Goal: Task Accomplishment & Management: Use online tool/utility

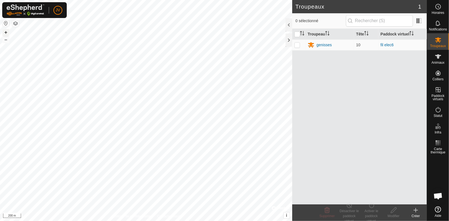
click at [7, 30] on button "+" at bounding box center [5, 32] width 7 height 7
click at [0, 221] on html "JV Horaires Notifications Troupeaux Animaux Colliers Paddock virtuels Statut In…" at bounding box center [224, 110] width 449 height 221
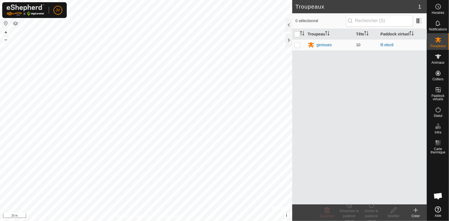
click at [297, 44] on p-checkbox at bounding box center [298, 45] width 6 height 4
checkbox input "true"
click at [391, 211] on icon at bounding box center [393, 210] width 7 height 7
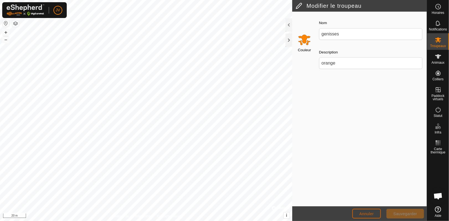
click at [364, 211] on button "Annuler" at bounding box center [366, 214] width 29 height 10
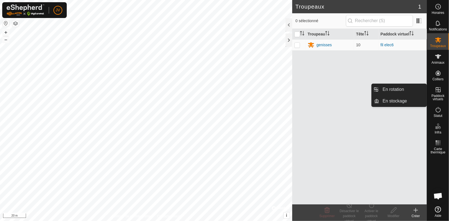
click at [437, 96] on span "Paddock virtuels" at bounding box center [438, 97] width 19 height 7
click at [392, 88] on link "En rotation" at bounding box center [403, 89] width 47 height 11
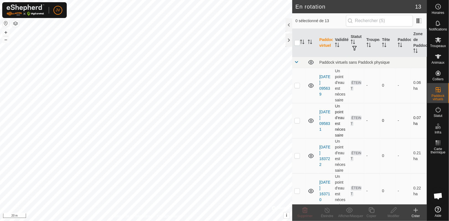
checkbox input "true"
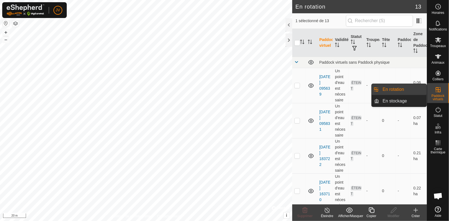
click at [438, 97] on span "Paddock virtuels" at bounding box center [438, 97] width 19 height 7
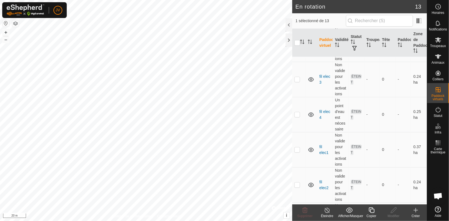
scroll to position [321, 0]
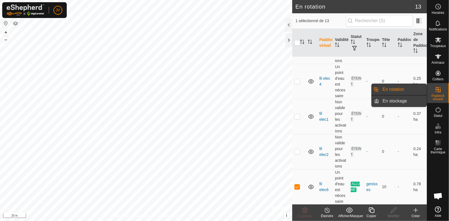
click at [393, 102] on link "En stockage" at bounding box center [403, 101] width 47 height 11
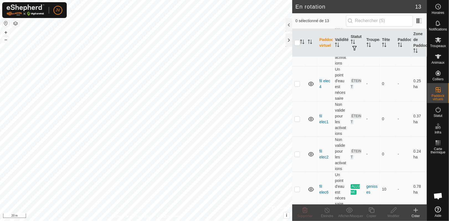
scroll to position [321, 0]
click at [299, 188] on p-checkbox at bounding box center [298, 187] width 6 height 4
checkbox input "true"
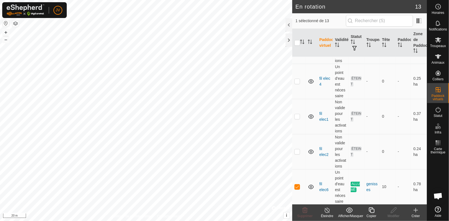
click at [416, 213] on icon at bounding box center [416, 210] width 7 height 7
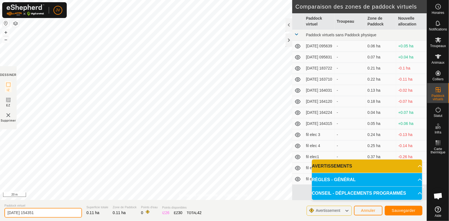
click at [53, 211] on input "2025-09-24 154351" at bounding box center [43, 213] width 78 height 10
type input "2"
type input "filelec7"
click at [410, 210] on span "Sauvegarder" at bounding box center [404, 210] width 24 height 4
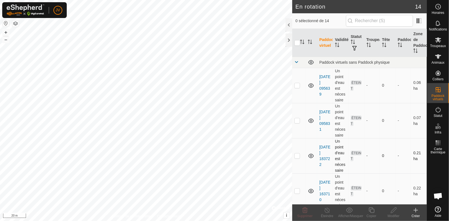
checkbox input "true"
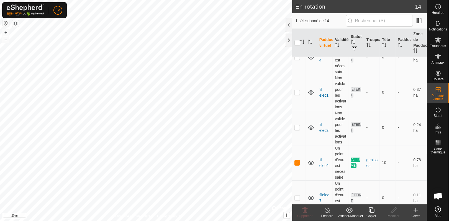
scroll to position [356, 0]
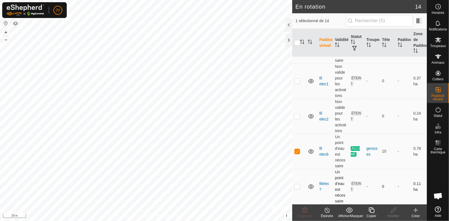
click at [297, 188] on p-checkbox at bounding box center [298, 186] width 6 height 4
checkbox input "true"
click at [299, 152] on p-checkbox at bounding box center [298, 151] width 6 height 4
checkbox input "true"
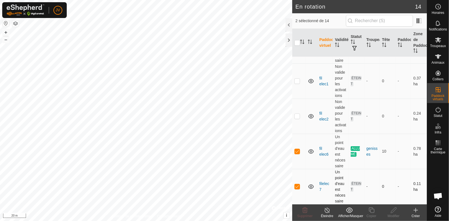
click at [296, 188] on p-checkbox at bounding box center [298, 186] width 6 height 4
checkbox input "false"
click at [327, 210] on line at bounding box center [327, 210] width 4 height 4
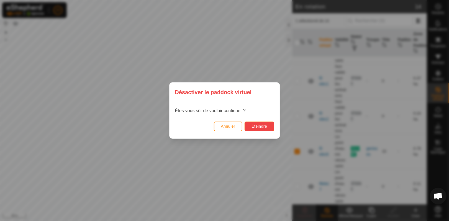
click at [254, 127] on span "Éteindre" at bounding box center [260, 126] width 16 height 4
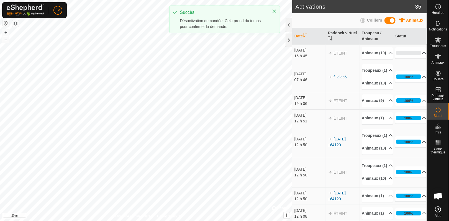
scroll to position [992, 0]
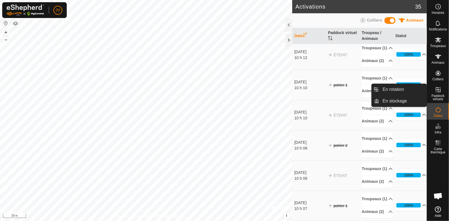
click at [435, 93] on icon at bounding box center [438, 89] width 7 height 7
click at [396, 101] on link "En stockage" at bounding box center [403, 101] width 47 height 11
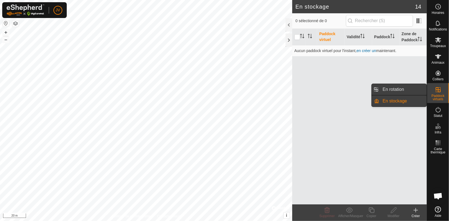
click at [406, 90] on link "En rotation" at bounding box center [403, 89] width 47 height 11
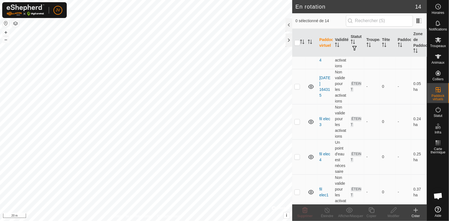
scroll to position [356, 0]
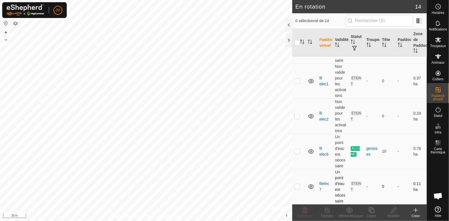
click at [297, 188] on p-checkbox at bounding box center [298, 186] width 6 height 4
checkbox input "true"
click at [438, 56] on icon at bounding box center [438, 56] width 6 height 4
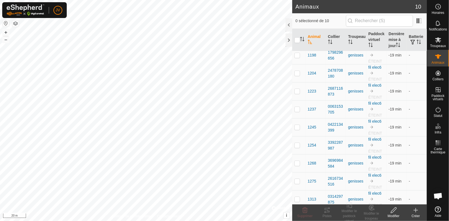
scroll to position [27, 0]
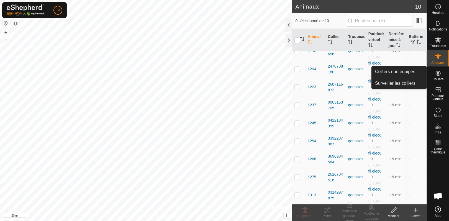
click at [439, 74] on icon at bounding box center [438, 73] width 7 height 7
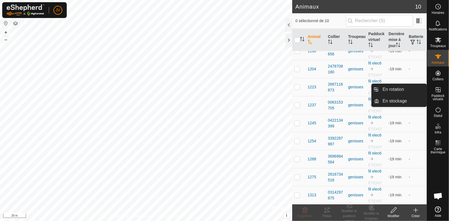
click at [436, 92] on icon at bounding box center [438, 89] width 7 height 7
click at [390, 100] on link "En stockage" at bounding box center [403, 101] width 47 height 11
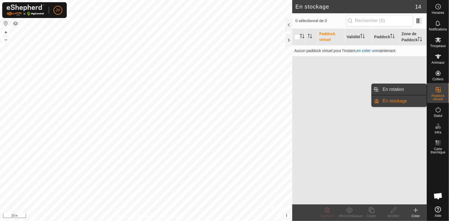
click at [390, 91] on link "En rotation" at bounding box center [403, 89] width 47 height 11
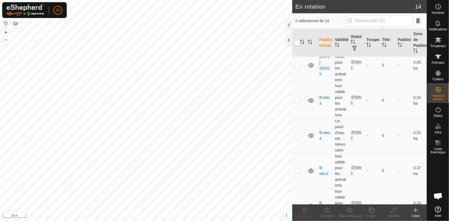
scroll to position [356, 0]
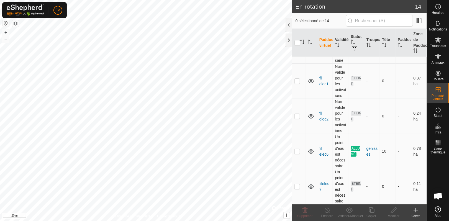
click at [295, 188] on p-checkbox at bounding box center [298, 186] width 6 height 4
checkbox input "true"
click at [299, 152] on p-checkbox at bounding box center [298, 151] width 6 height 4
checkbox input "true"
click at [297, 188] on p-checkbox at bounding box center [298, 186] width 6 height 4
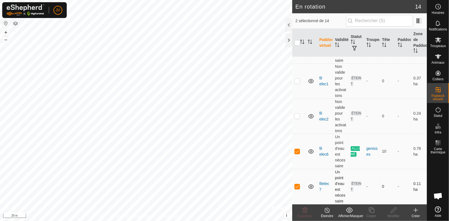
checkbox input "false"
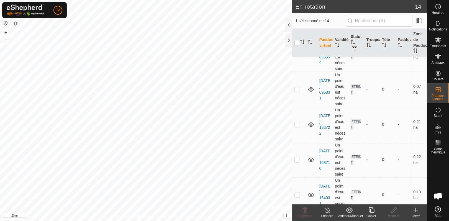
scroll to position [0, 0]
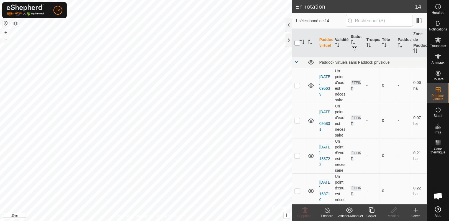
click at [299, 42] on input "checkbox" at bounding box center [298, 43] width 6 height 6
checkbox input "true"
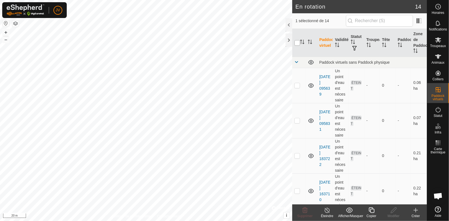
checkbox input "true"
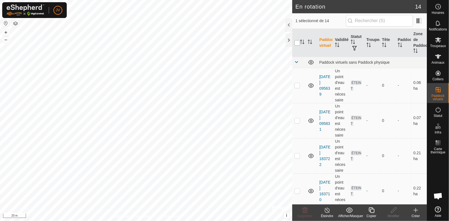
checkbox input "true"
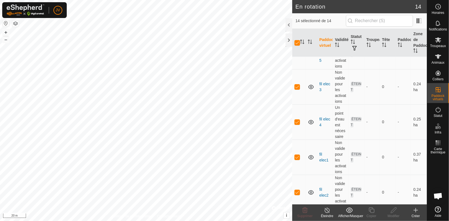
scroll to position [302, 0]
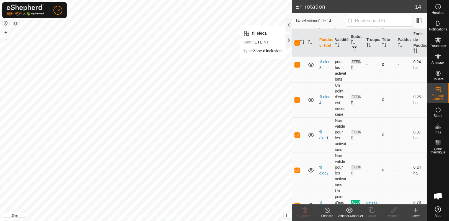
click at [298, 66] on p-checkbox at bounding box center [298, 64] width 6 height 4
checkbox input "false"
click at [296, 101] on p-checkbox at bounding box center [298, 100] width 6 height 4
checkbox input "false"
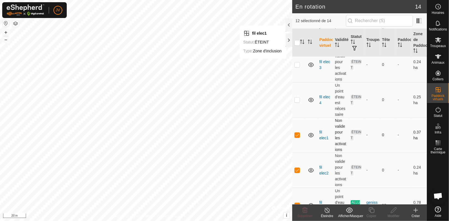
click at [296, 137] on p-checkbox at bounding box center [298, 135] width 6 height 4
checkbox input "false"
click at [297, 170] on p-checkbox at bounding box center [298, 170] width 6 height 4
checkbox input "false"
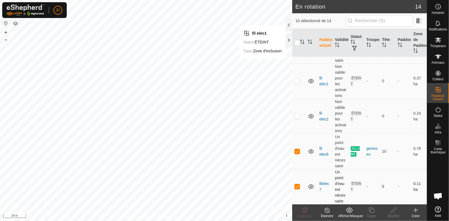
click at [298, 188] on p-checkbox at bounding box center [298, 186] width 6 height 4
checkbox input "false"
click at [298, 151] on p-checkbox at bounding box center [298, 151] width 6 height 4
checkbox input "false"
click at [304, 211] on icon at bounding box center [305, 210] width 7 height 7
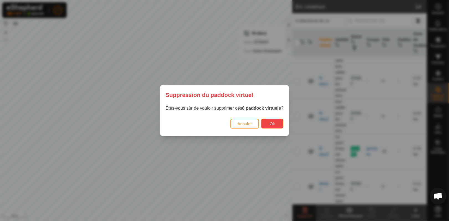
click at [271, 125] on span "Ok" at bounding box center [272, 124] width 5 height 4
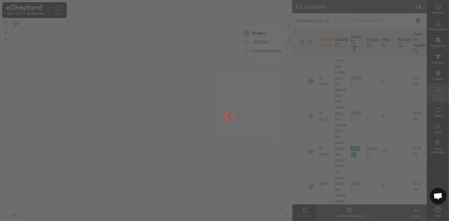
checkbox input "false"
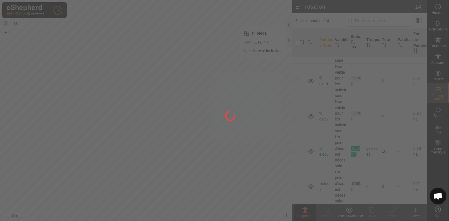
checkbox input "false"
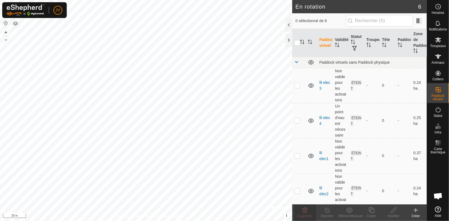
scroll to position [75, 0]
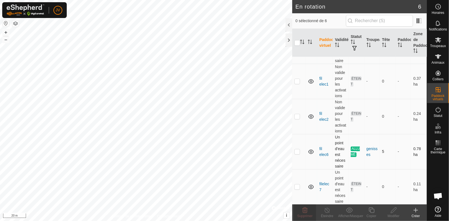
click at [298, 151] on p-checkbox at bounding box center [298, 151] width 6 height 4
checkbox input "true"
click at [296, 186] on p-checkbox at bounding box center [298, 187] width 6 height 4
checkbox input "true"
click at [298, 150] on p-checkbox at bounding box center [298, 151] width 6 height 4
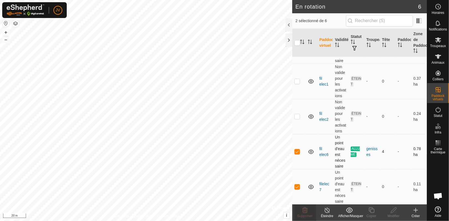
checkbox input "false"
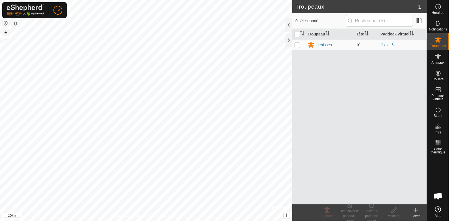
click at [7, 30] on button "+" at bounding box center [5, 32] width 7 height 7
click at [297, 47] on p-checkbox at bounding box center [298, 45] width 6 height 4
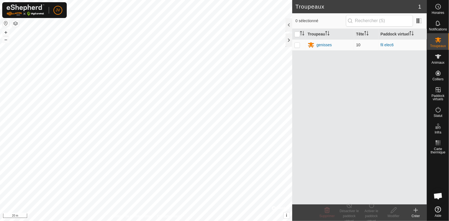
checkbox input "true"
click at [348, 211] on div "Désactiver le paddock virtuel" at bounding box center [349, 216] width 22 height 15
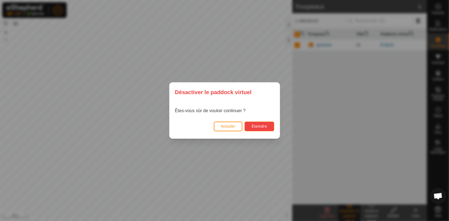
click at [265, 126] on span "Éteindre" at bounding box center [260, 126] width 16 height 4
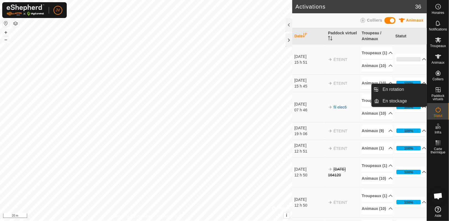
click at [440, 96] on span "Paddock virtuels" at bounding box center [438, 97] width 19 height 7
click at [395, 89] on link "En rotation" at bounding box center [403, 89] width 47 height 11
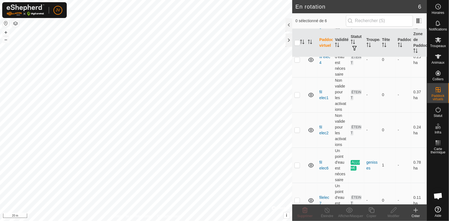
scroll to position [75, 0]
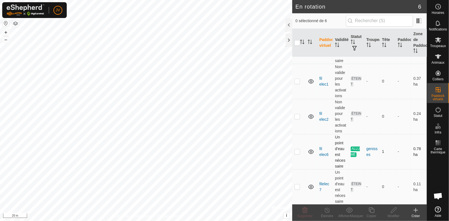
click at [298, 152] on p-checkbox at bounding box center [298, 151] width 6 height 4
checkbox input "true"
click at [298, 186] on p-checkbox at bounding box center [298, 187] width 6 height 4
checkbox input "true"
click at [298, 153] on p-checkbox at bounding box center [298, 151] width 6 height 4
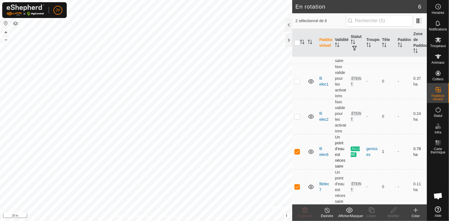
checkbox input "false"
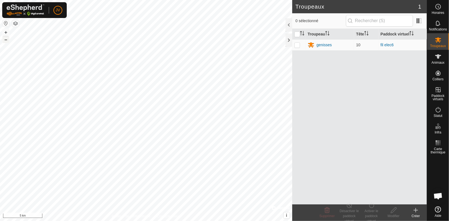
click at [4, 39] on button "–" at bounding box center [5, 39] width 7 height 7
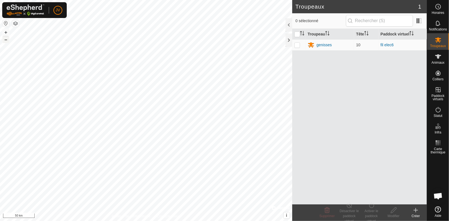
click at [4, 39] on button "–" at bounding box center [5, 39] width 7 height 7
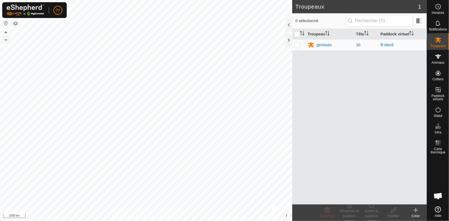
click at [4, 39] on button "–" at bounding box center [5, 39] width 7 height 7
click at [6, 31] on button "+" at bounding box center [5, 32] width 7 height 7
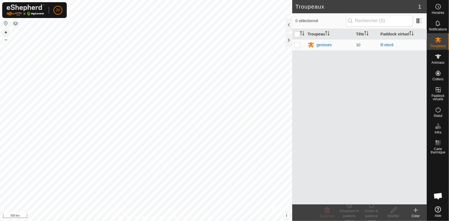
click at [6, 31] on button "+" at bounding box center [5, 32] width 7 height 7
click at [6, 30] on button "+" at bounding box center [5, 32] width 7 height 7
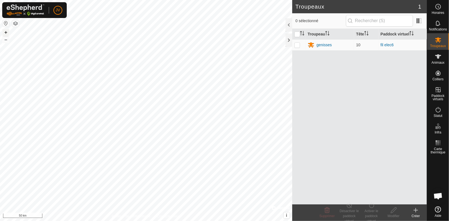
click at [6, 30] on button "+" at bounding box center [5, 32] width 7 height 7
click at [63, 0] on html "JV Horaires Notifications Troupeaux Animaux Colliers Paddock virtuels Statut In…" at bounding box center [224, 110] width 449 height 221
click at [6, 31] on button "+" at bounding box center [5, 32] width 7 height 7
click at [6, 33] on button "+" at bounding box center [5, 32] width 7 height 7
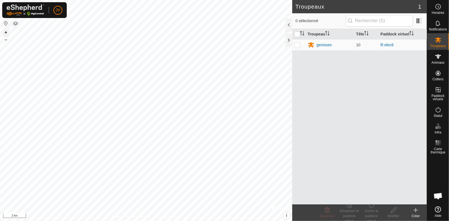
click at [6, 33] on button "+" at bounding box center [5, 32] width 7 height 7
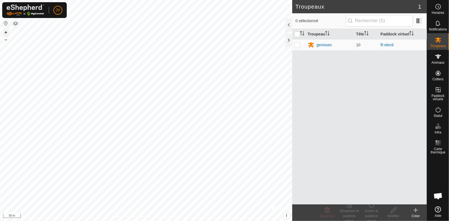
click at [6, 33] on button "+" at bounding box center [5, 32] width 7 height 7
click at [0, 15] on html "JV Horaires Notifications Troupeaux Animaux Colliers Paddock virtuels Statut In…" at bounding box center [224, 110] width 449 height 221
click at [6, 31] on button "+" at bounding box center [5, 32] width 7 height 7
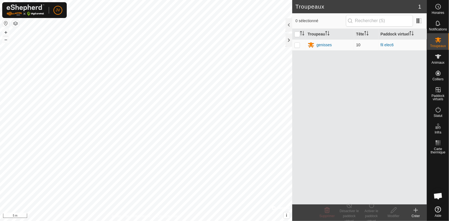
click at [296, 46] on p-checkbox at bounding box center [298, 45] width 6 height 4
checkbox input "true"
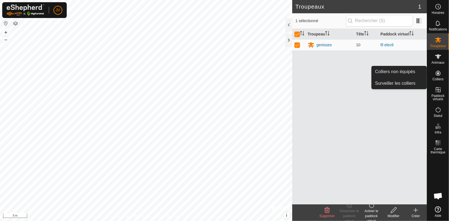
click at [439, 76] on icon at bounding box center [438, 73] width 7 height 7
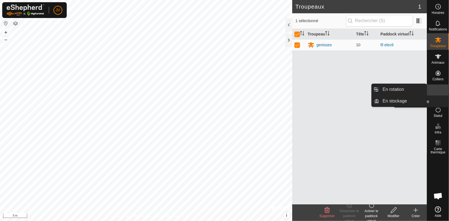
click at [438, 93] on link "En rotation" at bounding box center [425, 90] width 47 height 11
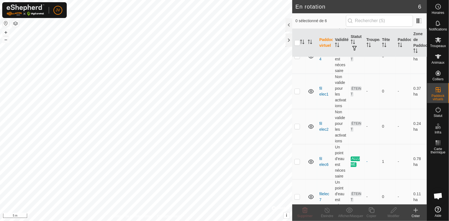
scroll to position [75, 0]
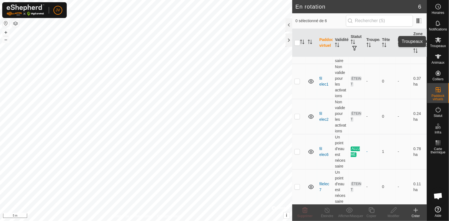
click at [438, 43] on es-mob-svg-icon at bounding box center [438, 39] width 10 height 9
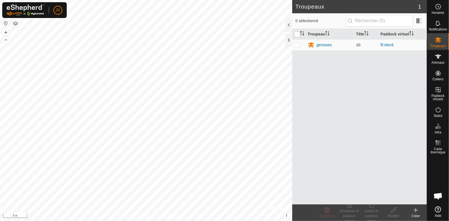
click at [298, 43] on p-checkbox at bounding box center [298, 45] width 6 height 4
checkbox input "true"
click at [438, 61] on span "Animaux" at bounding box center [438, 62] width 13 height 3
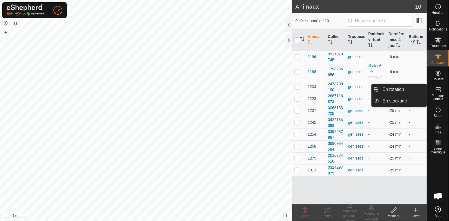
click at [438, 97] on span "Paddock virtuels" at bounding box center [438, 97] width 19 height 7
click at [393, 100] on span "En stockage" at bounding box center [395, 101] width 24 height 7
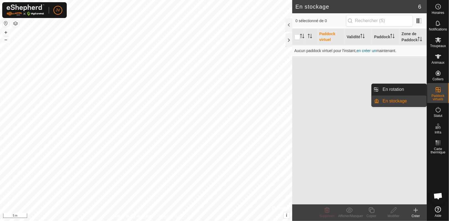
click at [436, 90] on icon at bounding box center [438, 89] width 5 height 5
click at [401, 89] on link "En rotation" at bounding box center [403, 89] width 47 height 11
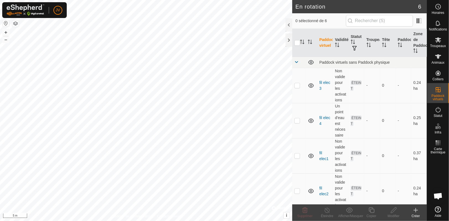
scroll to position [75, 0]
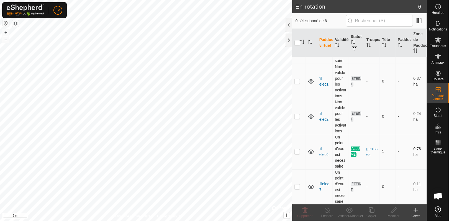
click at [302, 163] on td at bounding box center [298, 151] width 13 height 35
checkbox input "true"
click at [440, 42] on icon at bounding box center [438, 39] width 6 height 5
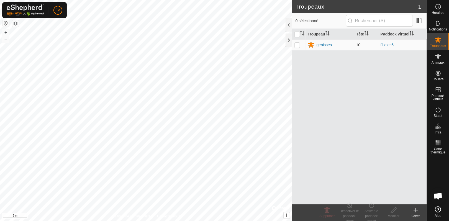
click at [296, 46] on p-checkbox at bounding box center [298, 45] width 6 height 4
checkbox input "true"
click at [439, 57] on icon at bounding box center [438, 56] width 6 height 4
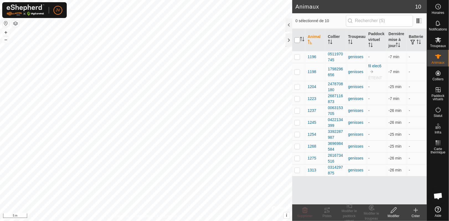
click at [296, 41] on input "checkbox" at bounding box center [298, 40] width 6 height 6
checkbox input "true"
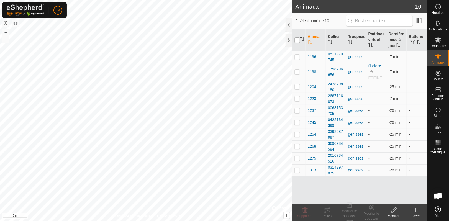
checkbox input "true"
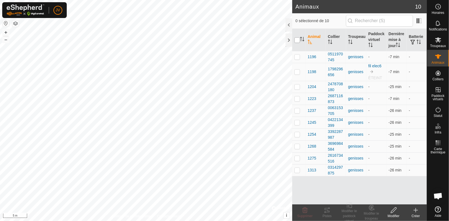
checkbox input "true"
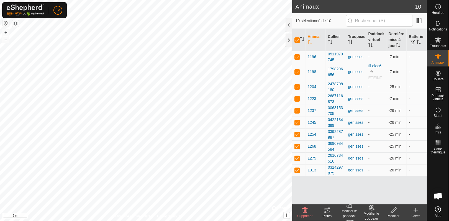
click at [350, 212] on div "Modifier le paddock virtuel" at bounding box center [349, 216] width 22 height 15
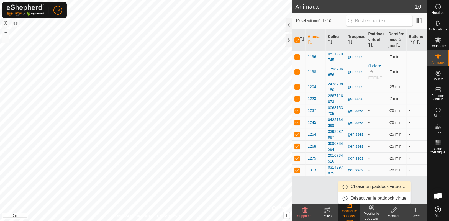
click at [362, 187] on link "Choisir un paddock virtuel..." at bounding box center [375, 186] width 72 height 11
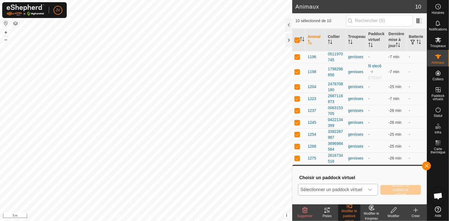
click at [371, 188] on icon "dropdown trigger" at bounding box center [370, 190] width 4 height 4
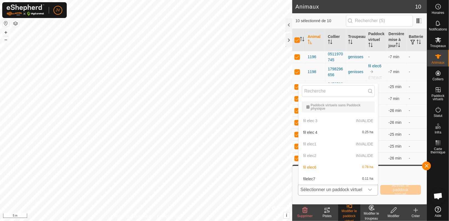
click at [334, 179] on li "filelec7 0.11 ha" at bounding box center [339, 178] width 80 height 11
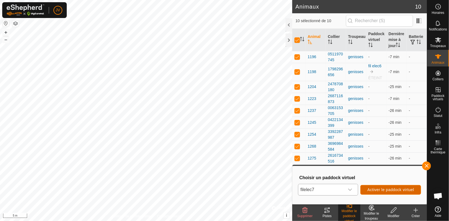
click at [382, 190] on span "Activer le paddock virtuel" at bounding box center [390, 190] width 47 height 4
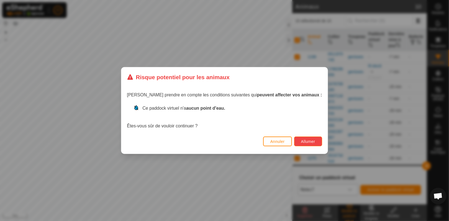
click at [301, 140] on span "Allumer" at bounding box center [308, 141] width 14 height 4
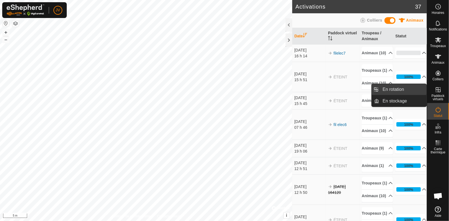
click at [397, 89] on link "En rotation" at bounding box center [403, 89] width 47 height 11
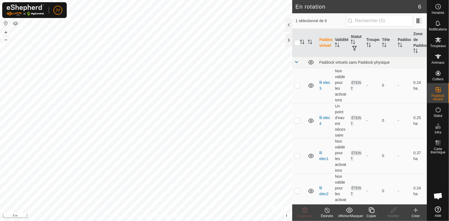
scroll to position [75, 0]
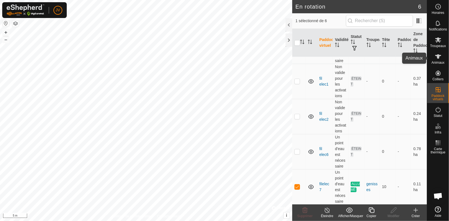
click at [437, 52] on es-animals-svg-icon at bounding box center [438, 56] width 10 height 9
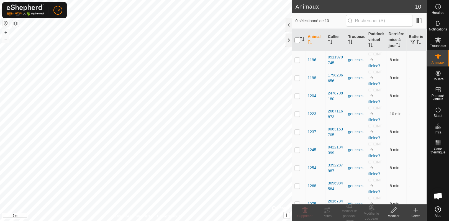
click at [295, 42] on input "checkbox" at bounding box center [298, 40] width 6 height 6
checkbox input "true"
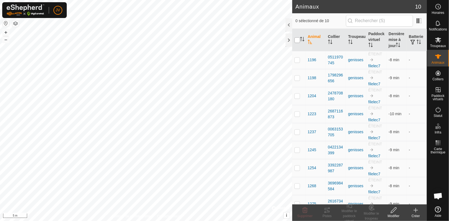
checkbox input "true"
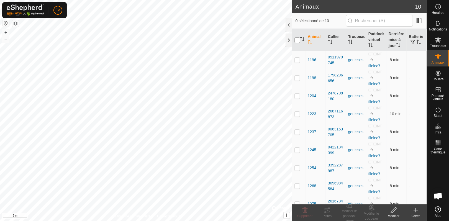
checkbox input "true"
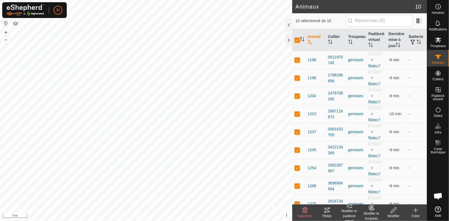
scroll to position [27, 0]
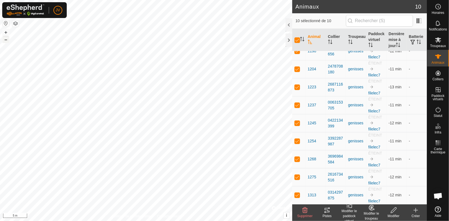
click at [4, 39] on button "–" at bounding box center [5, 39] width 7 height 7
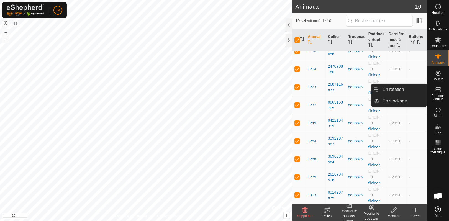
click at [441, 95] on span "Paddock virtuels" at bounding box center [438, 97] width 19 height 7
click at [437, 90] on icon at bounding box center [438, 89] width 7 height 7
click at [389, 99] on link "En stockage" at bounding box center [403, 101] width 47 height 11
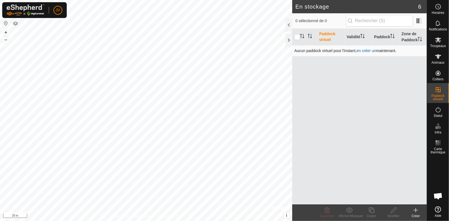
click at [367, 51] on link "en créer un" at bounding box center [367, 50] width 20 height 4
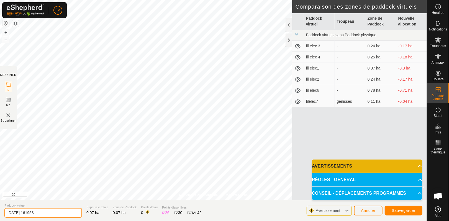
click at [45, 210] on input "2025-09-24 161953" at bounding box center [43, 213] width 78 height 10
type input "2"
type input "fil elec 8"
click at [393, 210] on span "Sauvegarder" at bounding box center [404, 210] width 24 height 4
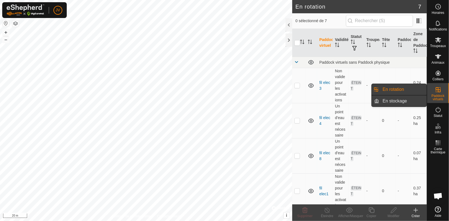
click at [406, 104] on link "En stockage" at bounding box center [403, 101] width 47 height 11
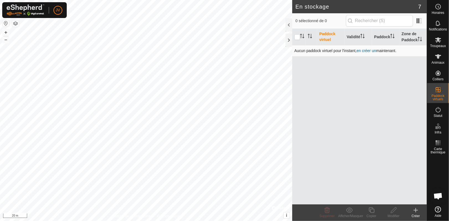
click at [370, 51] on link "en créer un" at bounding box center [367, 50] width 20 height 4
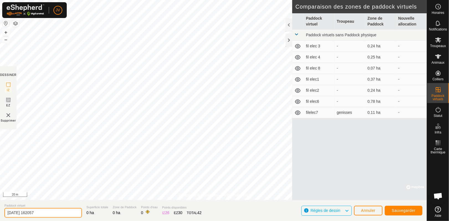
click at [54, 212] on input "2025-09-24 162057" at bounding box center [43, 213] width 78 height 10
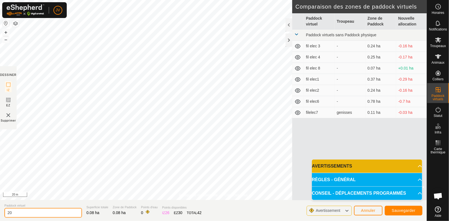
type input "2"
type input "fil elec 9"
click at [405, 210] on span "Sauvegarder" at bounding box center [404, 210] width 24 height 4
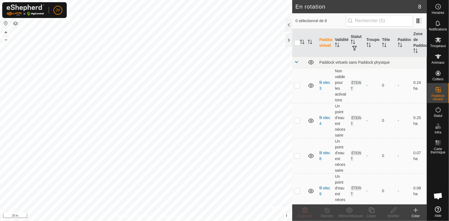
click at [415, 210] on icon at bounding box center [416, 210] width 7 height 7
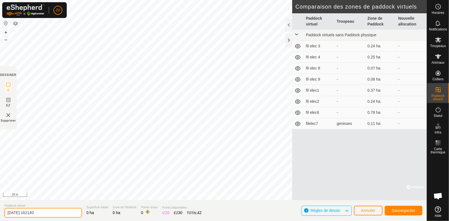
click at [50, 211] on input "2025-09-24 162140" at bounding box center [43, 213] width 78 height 10
type input "2"
type input "fil elec10"
click at [391, 209] on button "Sauvegarder" at bounding box center [404, 211] width 38 height 10
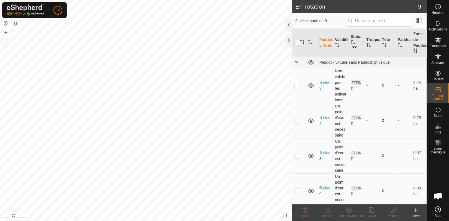
checkbox input "true"
click at [372, 211] on icon at bounding box center [371, 210] width 7 height 7
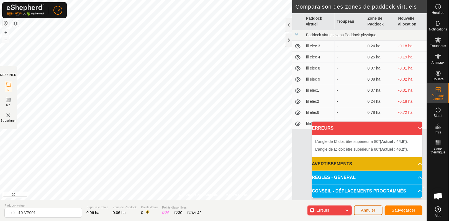
click at [370, 208] on button "Annuler" at bounding box center [368, 211] width 29 height 10
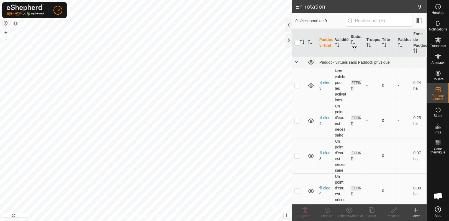
checkbox input "true"
click at [373, 213] on icon at bounding box center [371, 210] width 7 height 7
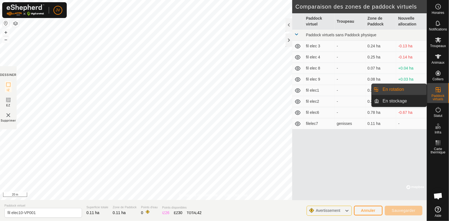
click at [436, 94] on span "Paddock virtuels" at bounding box center [438, 97] width 19 height 7
click at [399, 89] on link "En rotation" at bounding box center [403, 89] width 47 height 11
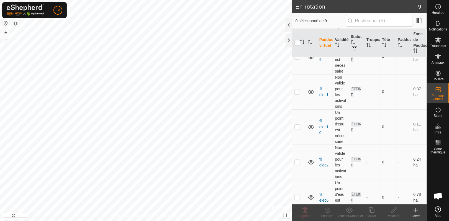
scroll to position [180, 0]
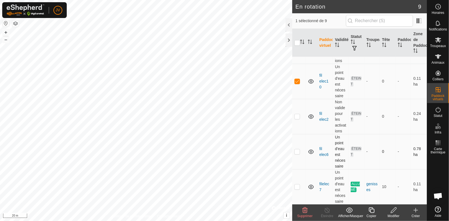
checkbox input "false"
checkbox input "true"
checkbox input "false"
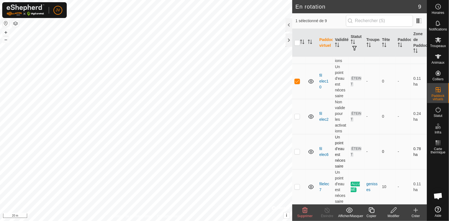
checkbox input "true"
checkbox input "false"
click at [372, 210] on icon at bounding box center [371, 210] width 7 height 7
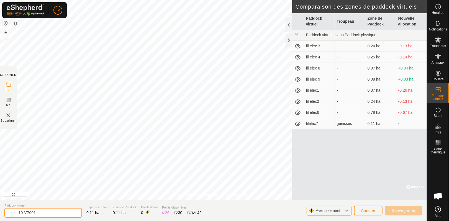
click at [23, 213] on input "fil elec10-VP001" at bounding box center [43, 213] width 78 height 10
type input "fil elec11-VP001"
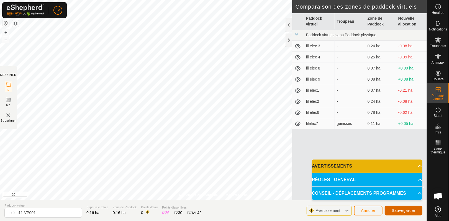
click at [397, 210] on span "Sauvegarder" at bounding box center [404, 210] width 24 height 4
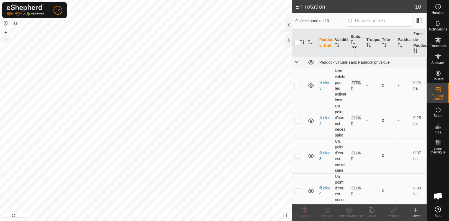
click at [6, 41] on button "–" at bounding box center [5, 39] width 7 height 7
click at [5, 31] on button "+" at bounding box center [5, 32] width 7 height 7
checkbox input "true"
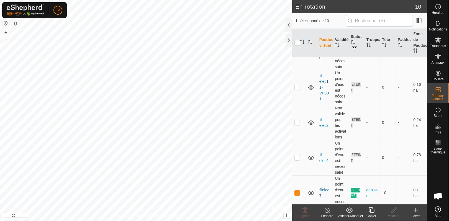
scroll to position [215, 0]
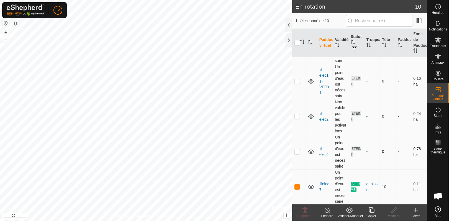
checkbox input "true"
checkbox input "false"
checkbox input "true"
click at [5, 22] on button "button" at bounding box center [5, 23] width 7 height 7
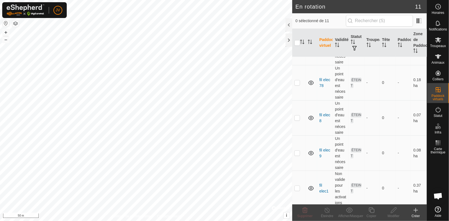
scroll to position [29, 0]
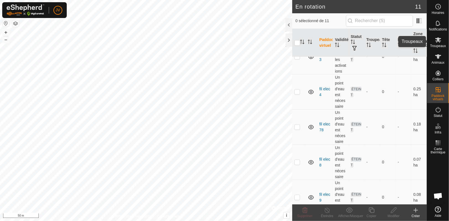
click at [440, 40] on icon at bounding box center [438, 40] width 7 height 7
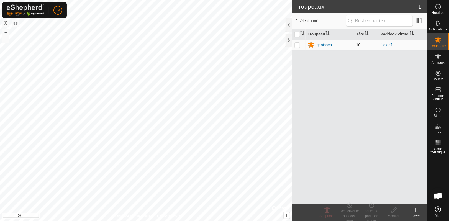
click at [296, 45] on p-checkbox at bounding box center [298, 45] width 6 height 4
checkbox input "true"
click at [370, 214] on div "Activer le paddock virtuel" at bounding box center [371, 216] width 22 height 15
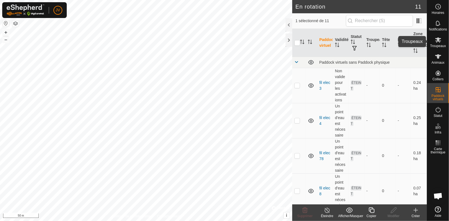
click at [440, 41] on icon at bounding box center [438, 39] width 6 height 5
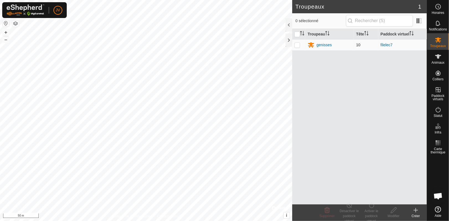
click at [297, 45] on p-checkbox at bounding box center [298, 45] width 6 height 4
checkbox input "true"
click at [392, 209] on icon at bounding box center [393, 210] width 7 height 7
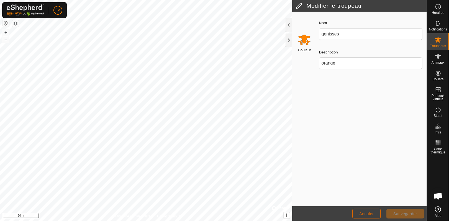
click at [365, 214] on span "Annuler" at bounding box center [367, 214] width 14 height 4
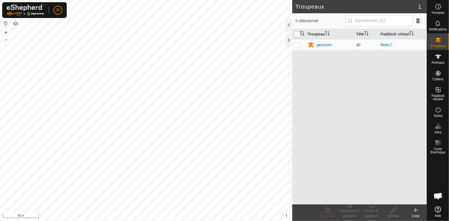
click at [296, 45] on p-checkbox at bounding box center [298, 45] width 6 height 4
checkbox input "true"
click at [416, 210] on icon at bounding box center [416, 210] width 0 height 4
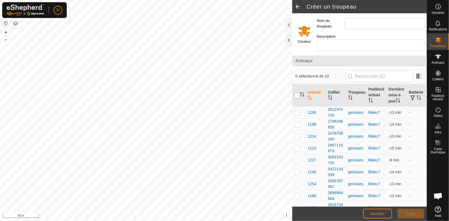
click at [298, 96] on input "checkbox" at bounding box center [298, 96] width 6 height 6
checkbox input "true"
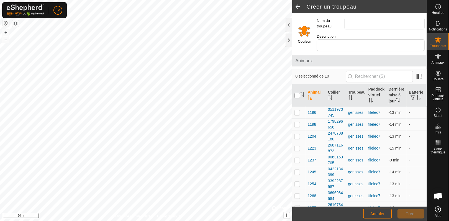
checkbox input "true"
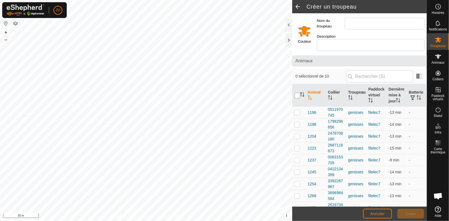
checkbox input "true"
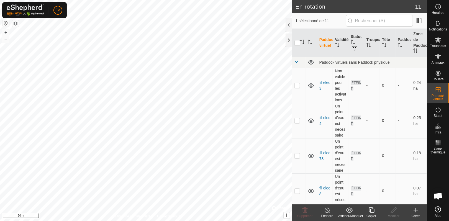
click at [372, 213] on icon at bounding box center [371, 210] width 7 height 7
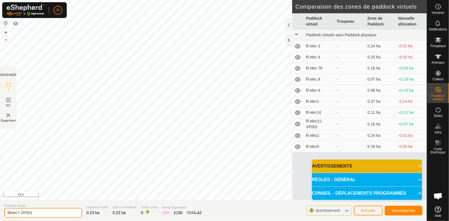
click at [19, 213] on input "filelec7-VP001" at bounding box center [43, 213] width 78 height 10
type input "filelec12-VP001"
click at [394, 212] on span "Sauvegarder" at bounding box center [404, 210] width 24 height 4
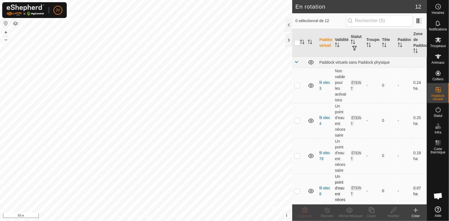
checkbox input "true"
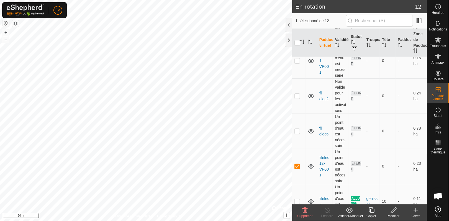
scroll to position [286, 0]
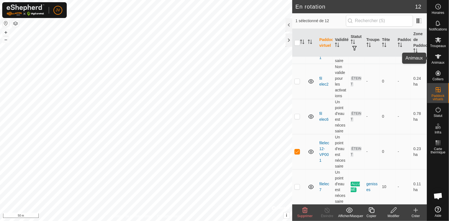
click at [438, 57] on icon at bounding box center [438, 56] width 6 height 4
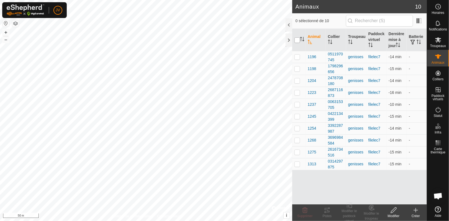
click at [296, 39] on input "checkbox" at bounding box center [298, 40] width 6 height 6
checkbox input "true"
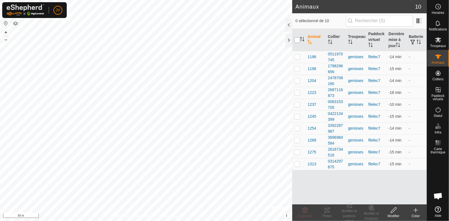
checkbox input "true"
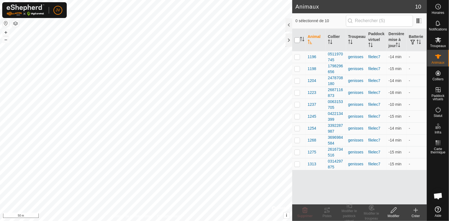
checkbox input "true"
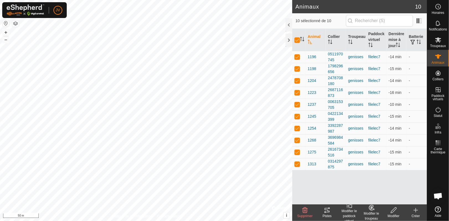
click at [349, 211] on div "Modifier le paddock virtuel" at bounding box center [349, 216] width 22 height 15
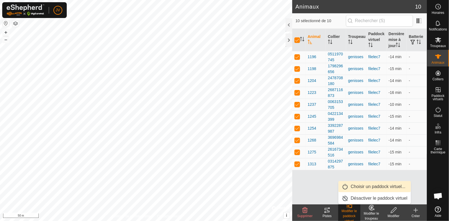
click at [360, 185] on link "Choisir un paddock virtuel..." at bounding box center [375, 186] width 72 height 11
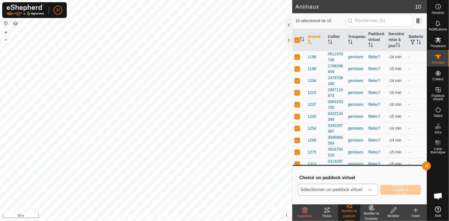
click at [371, 190] on icon "dropdown trigger" at bounding box center [370, 190] width 4 height 4
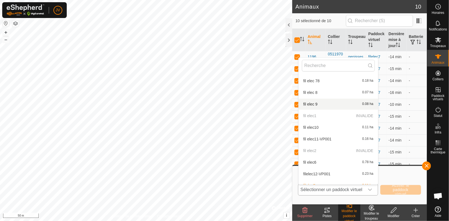
scroll to position [44, 0]
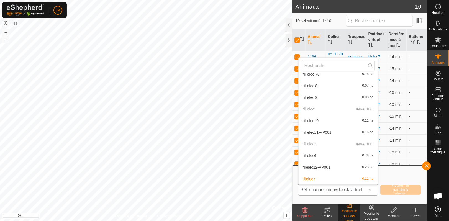
click at [324, 168] on li "filelec12-VP001 0.23 ha" at bounding box center [339, 167] width 80 height 11
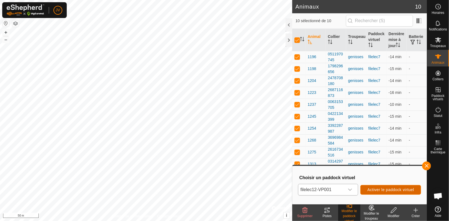
click at [391, 190] on span "Activer le paddock virtuel" at bounding box center [390, 190] width 47 height 4
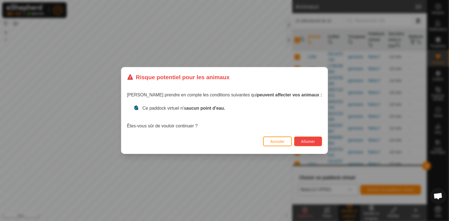
click at [301, 142] on span "Allumer" at bounding box center [308, 141] width 14 height 4
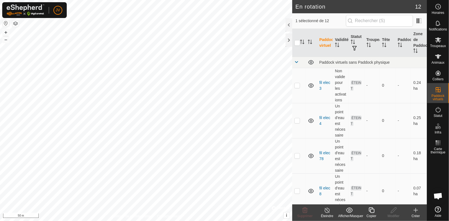
checkbox input "false"
checkbox input "true"
checkbox input "false"
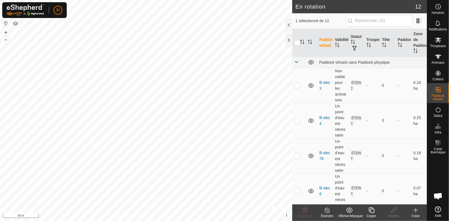
checkbox input "true"
checkbox input "false"
checkbox input "true"
checkbox input "false"
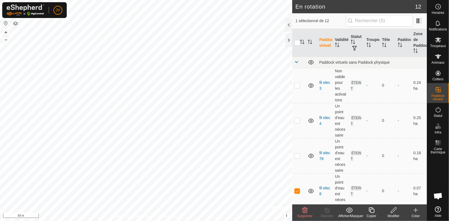
checkbox input "false"
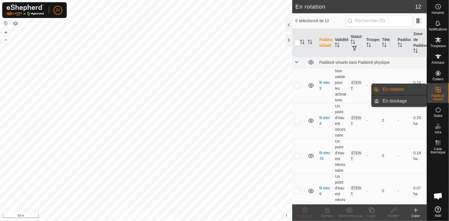
click at [405, 104] on link "En stockage" at bounding box center [403, 101] width 47 height 11
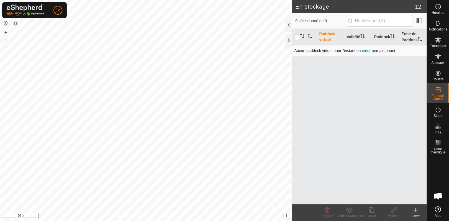
click at [366, 52] on link "en créer un" at bounding box center [367, 50] width 20 height 4
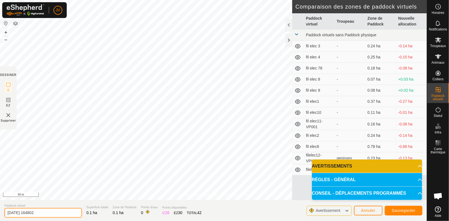
click at [17, 213] on input "[DATE] 164802" at bounding box center [43, 213] width 78 height 10
click at [41, 214] on input "[DATE] 164802" at bounding box center [43, 213] width 78 height 10
type input "2"
type input "fil elec 13"
click at [398, 209] on span "Sauvegarder" at bounding box center [404, 210] width 24 height 4
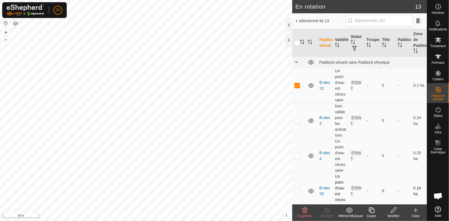
checkbox input "false"
checkbox input "true"
click at [7, 40] on button "–" at bounding box center [5, 39] width 7 height 7
click at [5, 32] on button "+" at bounding box center [5, 32] width 7 height 7
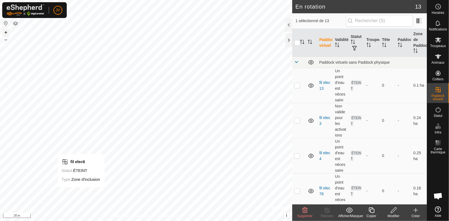
checkbox input "false"
click at [418, 213] on icon at bounding box center [416, 210] width 7 height 7
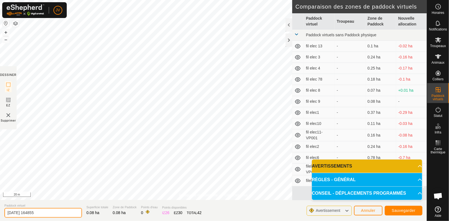
click at [50, 213] on input "[DATE] 164855" at bounding box center [43, 213] width 78 height 10
type input "2"
type input "fil elec 14"
click at [398, 212] on span "Sauvegarder" at bounding box center [404, 210] width 24 height 4
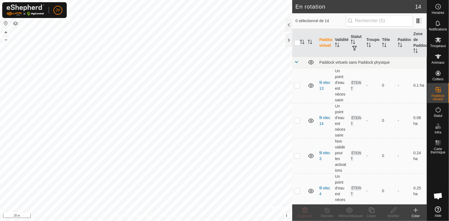
click at [417, 212] on icon at bounding box center [416, 210] width 7 height 7
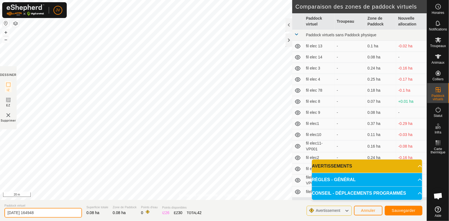
click at [49, 214] on input "[DATE] 164948" at bounding box center [43, 213] width 78 height 10
type input "2"
type input "fil elec 15"
click at [406, 212] on span "Sauvegarder" at bounding box center [404, 210] width 24 height 4
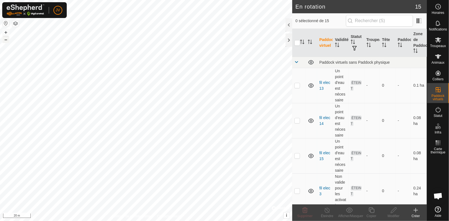
click at [4, 40] on button "–" at bounding box center [5, 39] width 7 height 7
checkbox input "false"
click at [436, 44] on span "Troupeaux" at bounding box center [438, 45] width 16 height 3
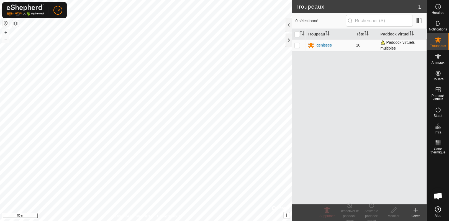
click at [296, 46] on p-checkbox at bounding box center [298, 45] width 6 height 4
checkbox input "true"
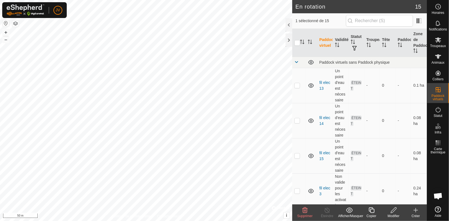
checkbox input "true"
checkbox input "false"
checkbox input "true"
click at [438, 42] on icon at bounding box center [438, 40] width 7 height 7
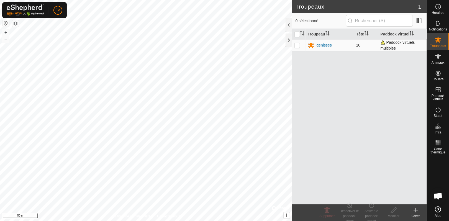
click at [298, 47] on p-checkbox at bounding box center [298, 45] width 6 height 4
checkbox input "true"
click at [373, 212] on div "Activer le paddock virtuel" at bounding box center [371, 216] width 22 height 15
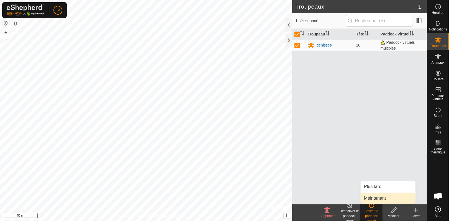
click at [373, 199] on link "Maintenant" at bounding box center [388, 198] width 55 height 11
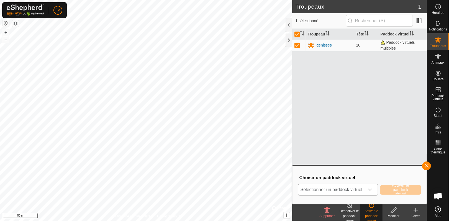
click at [368, 189] on icon "dropdown trigger" at bounding box center [370, 190] width 4 height 4
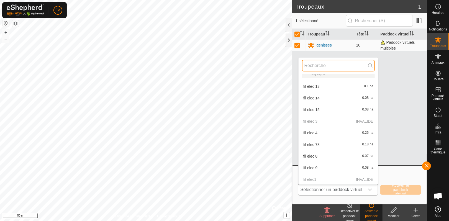
scroll to position [9, 0]
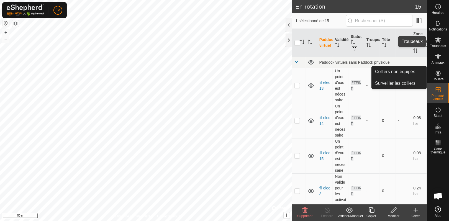
click at [437, 43] on es-mob-svg-icon at bounding box center [438, 39] width 10 height 9
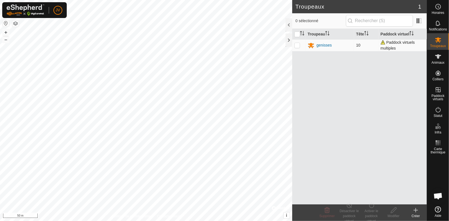
click at [298, 47] on p-checkbox at bounding box center [298, 45] width 6 height 4
checkbox input "true"
click at [368, 216] on div "Activer le paddock virtuel" at bounding box center [371, 216] width 22 height 15
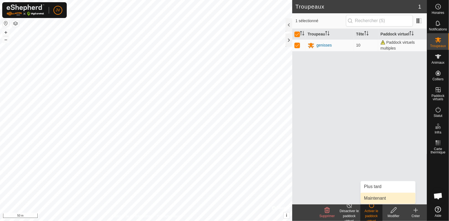
click at [377, 195] on link "Maintenant" at bounding box center [388, 198] width 55 height 11
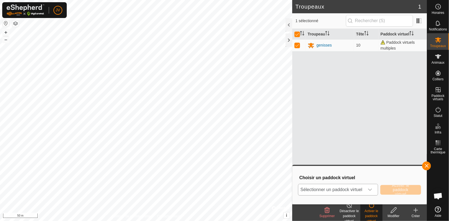
click at [371, 186] on div "dropdown trigger" at bounding box center [370, 189] width 11 height 11
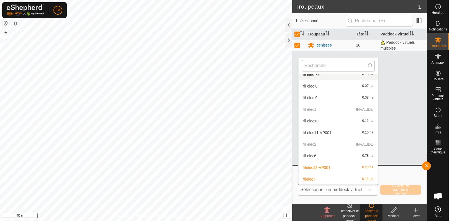
scroll to position [74, 0]
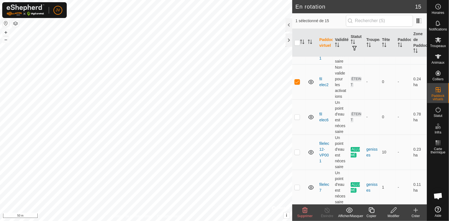
scroll to position [392, 0]
click at [442, 38] on es-mob-svg-icon at bounding box center [438, 39] width 10 height 9
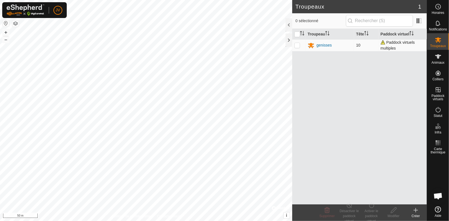
click at [297, 44] on p-checkbox at bounding box center [298, 45] width 6 height 4
checkbox input "true"
click at [371, 211] on div "Activer le paddock virtuel" at bounding box center [371, 216] width 22 height 15
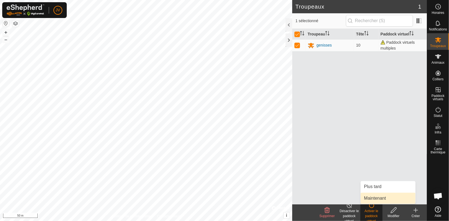
click at [373, 195] on link "Maintenant" at bounding box center [388, 198] width 55 height 11
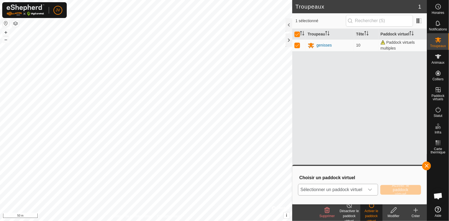
click at [371, 185] on div "dropdown trigger" at bounding box center [370, 189] width 11 height 11
